Goal: Information Seeking & Learning: Learn about a topic

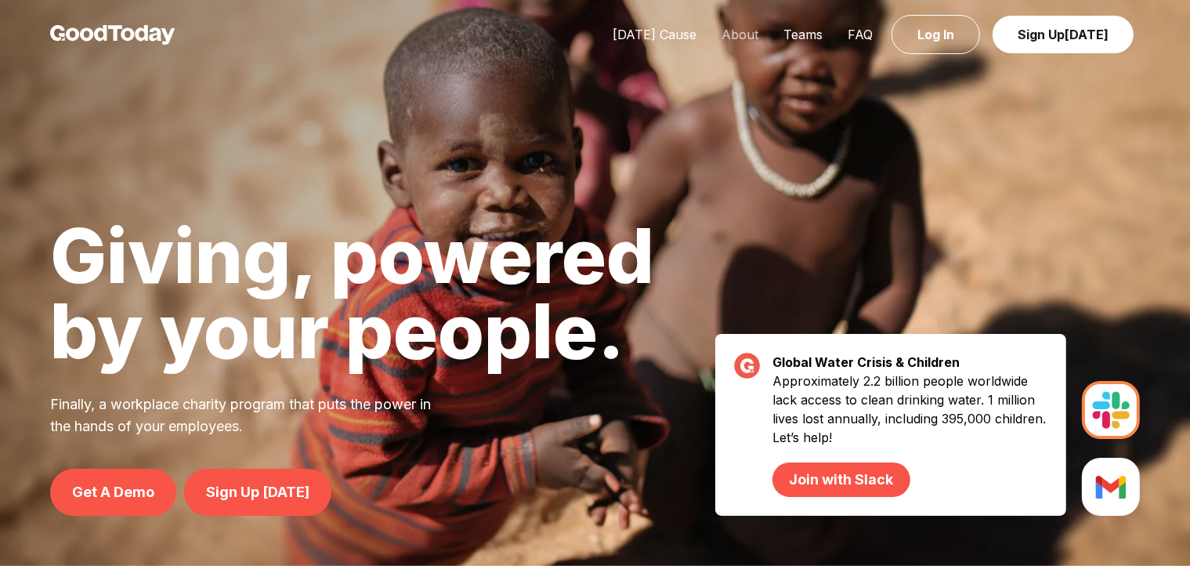
click at [744, 31] on link "About" at bounding box center [740, 35] width 62 height 16
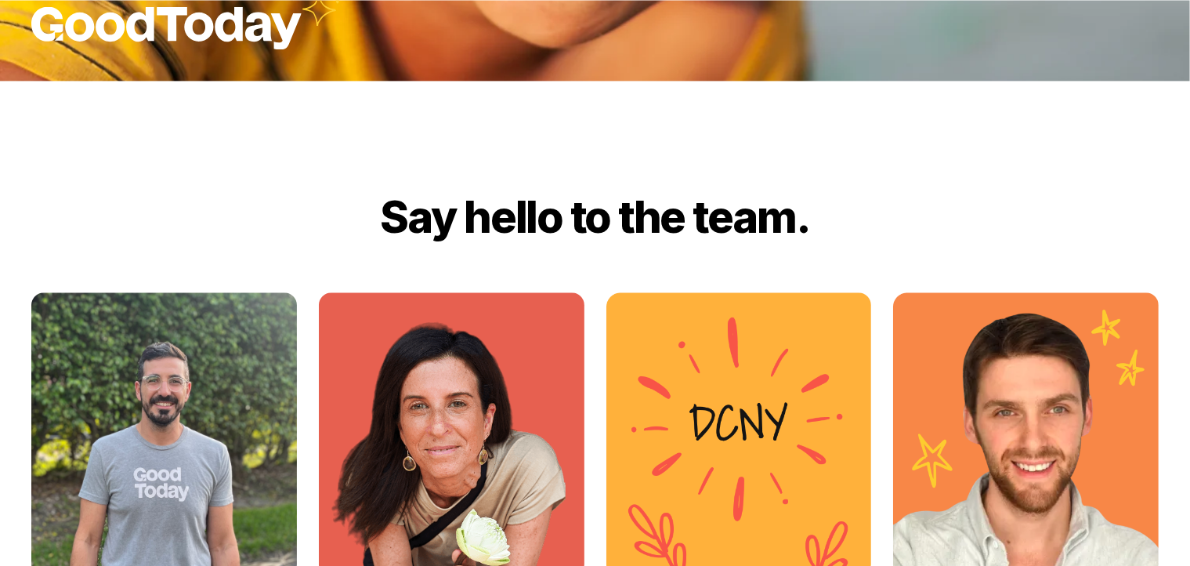
scroll to position [2153, 0]
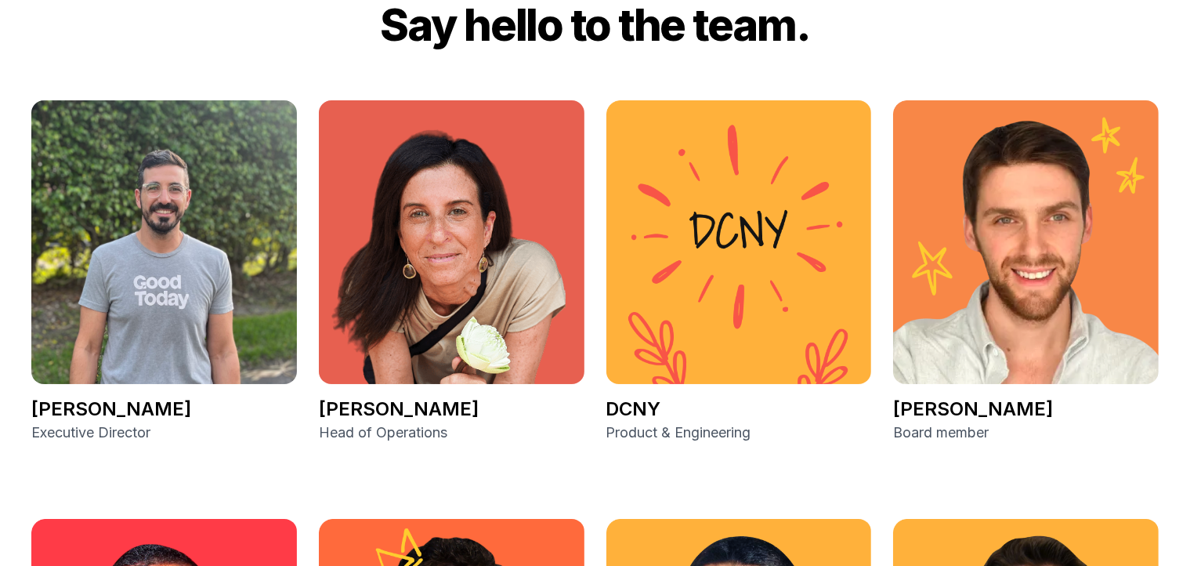
click at [429, 217] on img at bounding box center [452, 242] width 266 height 284
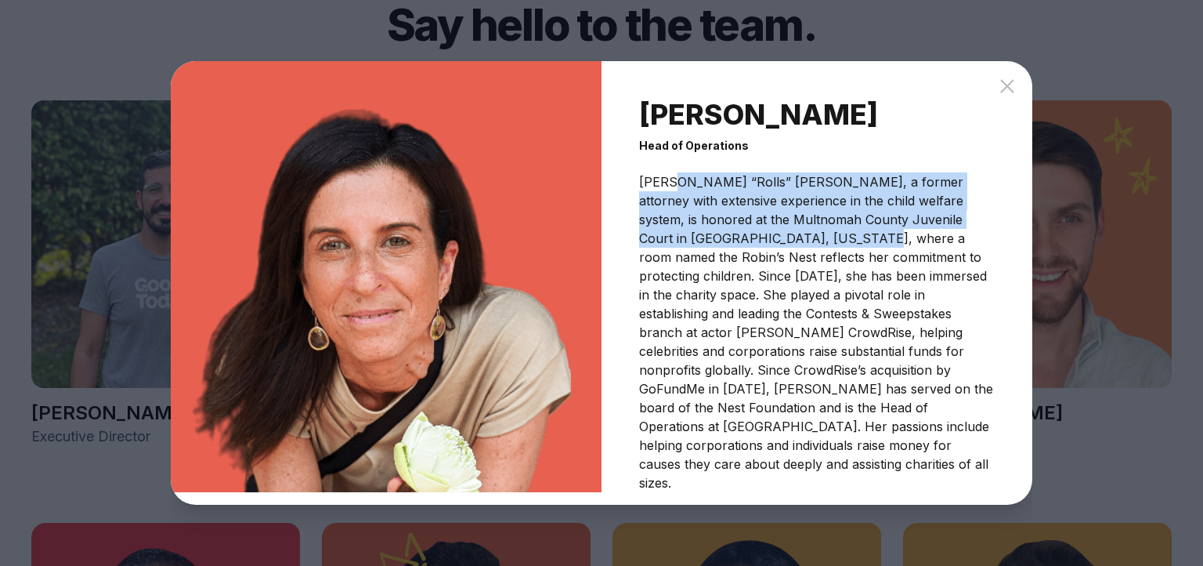
drag, startPoint x: 672, startPoint y: 187, endPoint x: 832, endPoint y: 245, distance: 170.0
click at [816, 241] on p "[PERSON_NAME] “Rolls” [PERSON_NAME], a former attorney with extensive experienc…" at bounding box center [817, 332] width 356 height 320
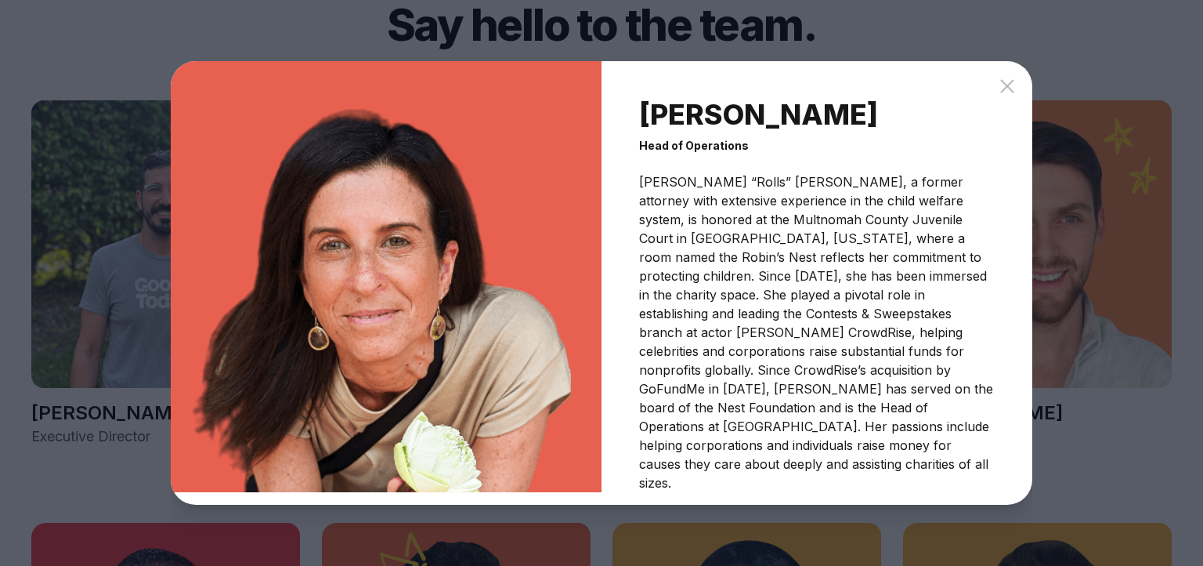
click at [841, 246] on p "[PERSON_NAME] “Rolls” [PERSON_NAME], a former attorney with extensive experienc…" at bounding box center [817, 332] width 356 height 320
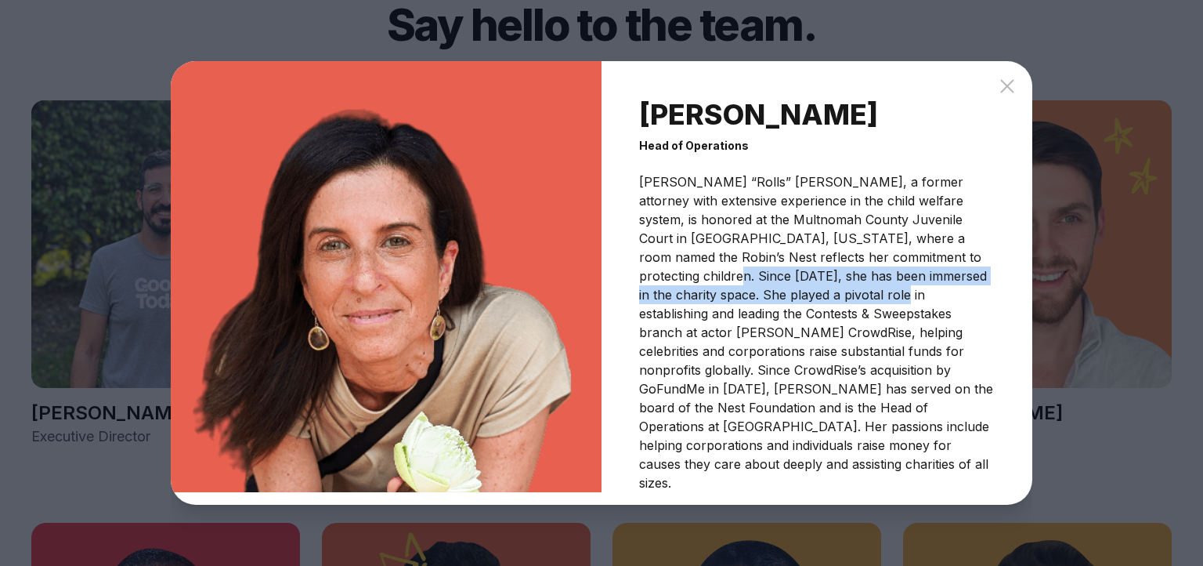
drag, startPoint x: 675, startPoint y: 284, endPoint x: 935, endPoint y: 307, distance: 261.2
click at [889, 306] on p "[PERSON_NAME] “Rolls” [PERSON_NAME], a former attorney with extensive experienc…" at bounding box center [817, 332] width 356 height 320
click at [871, 299] on p "[PERSON_NAME] “Rolls” [PERSON_NAME], a former attorney with extensive experienc…" at bounding box center [817, 332] width 356 height 320
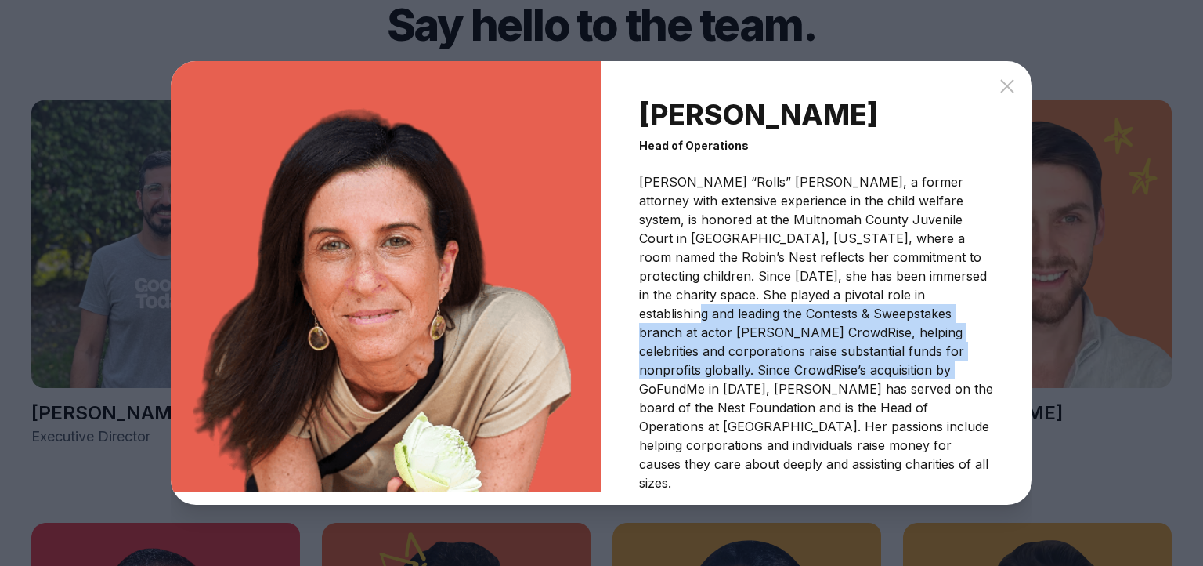
drag, startPoint x: 657, startPoint y: 319, endPoint x: 853, endPoint y: 374, distance: 204.4
click at [830, 378] on p "[PERSON_NAME] “Rolls” [PERSON_NAME], a former attorney with extensive experienc…" at bounding box center [817, 332] width 356 height 320
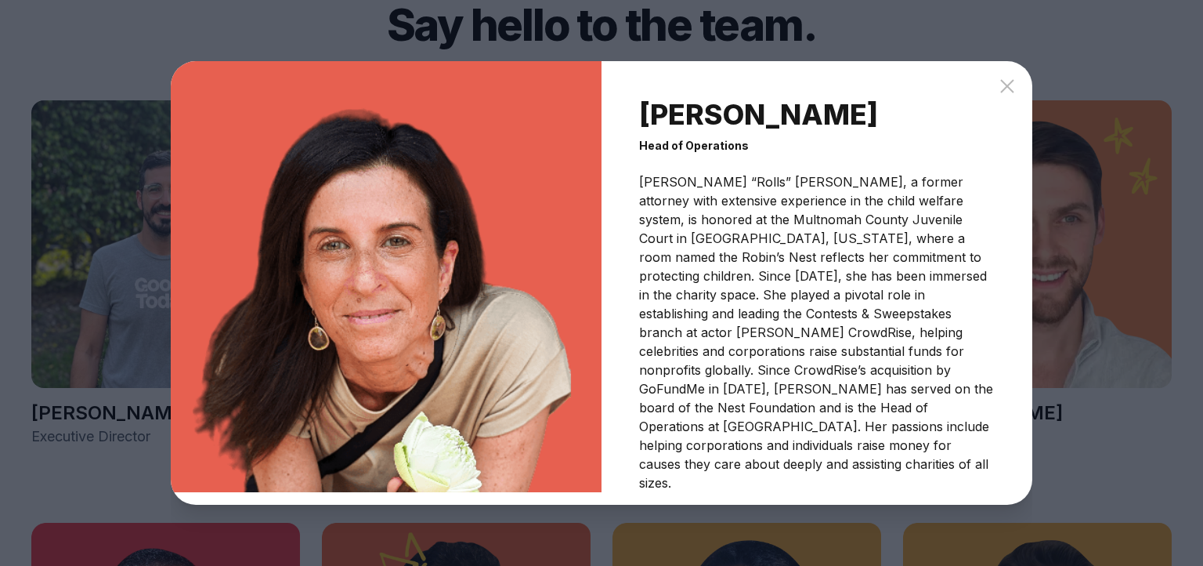
click at [854, 374] on p "[PERSON_NAME] “Rolls” [PERSON_NAME], a former attorney with extensive experienc…" at bounding box center [817, 332] width 356 height 320
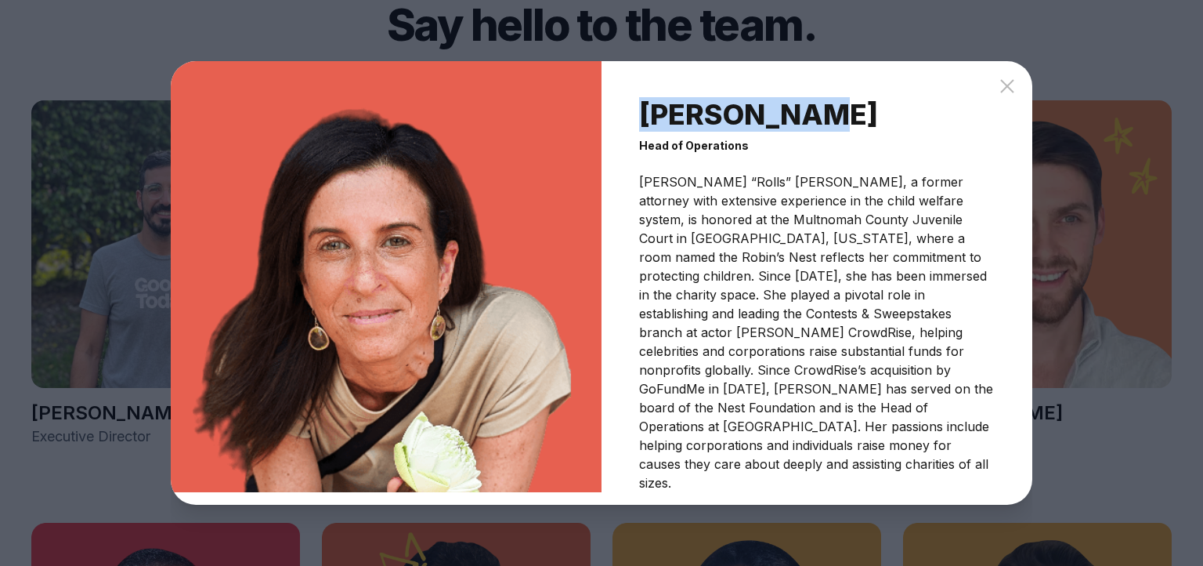
drag, startPoint x: 647, startPoint y: 121, endPoint x: 807, endPoint y: 126, distance: 159.9
click at [807, 126] on h3 "[PERSON_NAME]" at bounding box center [817, 114] width 356 height 31
copy h3 "[PERSON_NAME]"
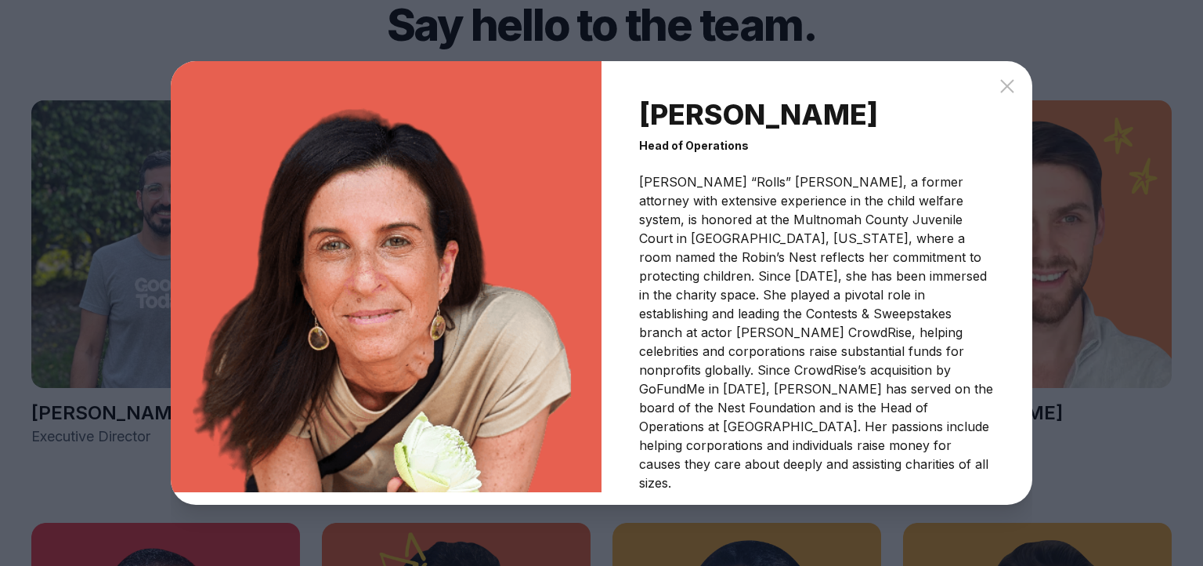
click at [1011, 103] on div "[PERSON_NAME] Head of Operations [PERSON_NAME] “Rolls” [PERSON_NAME], a former …" at bounding box center [817, 282] width 431 height 443
click at [1008, 96] on icon at bounding box center [1007, 86] width 19 height 19
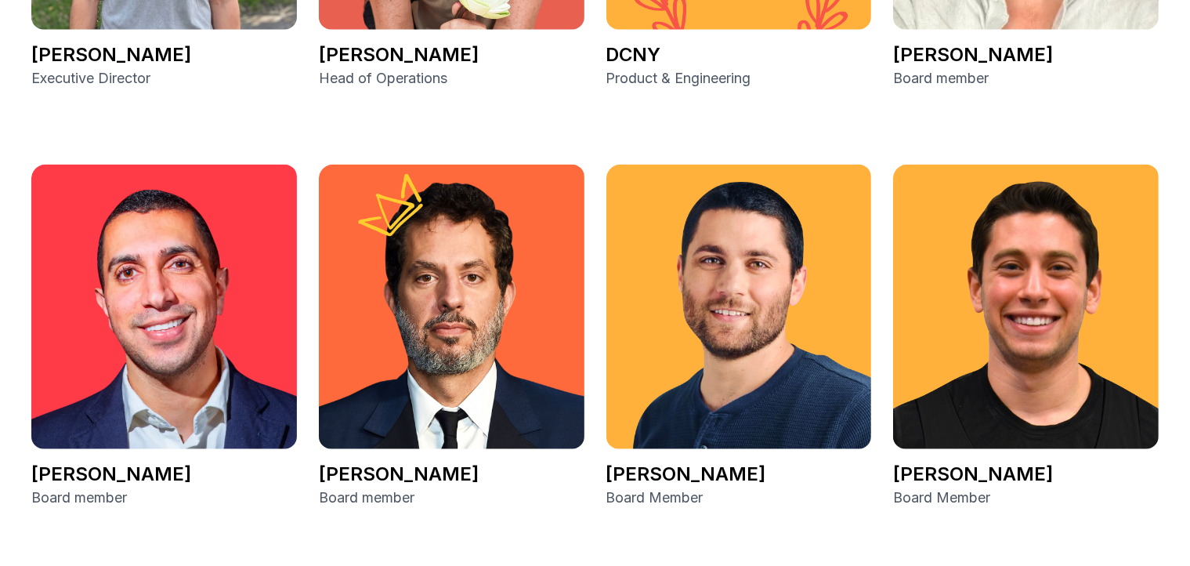
scroll to position [1615, 0]
